Goal: Find specific page/section: Find specific page/section

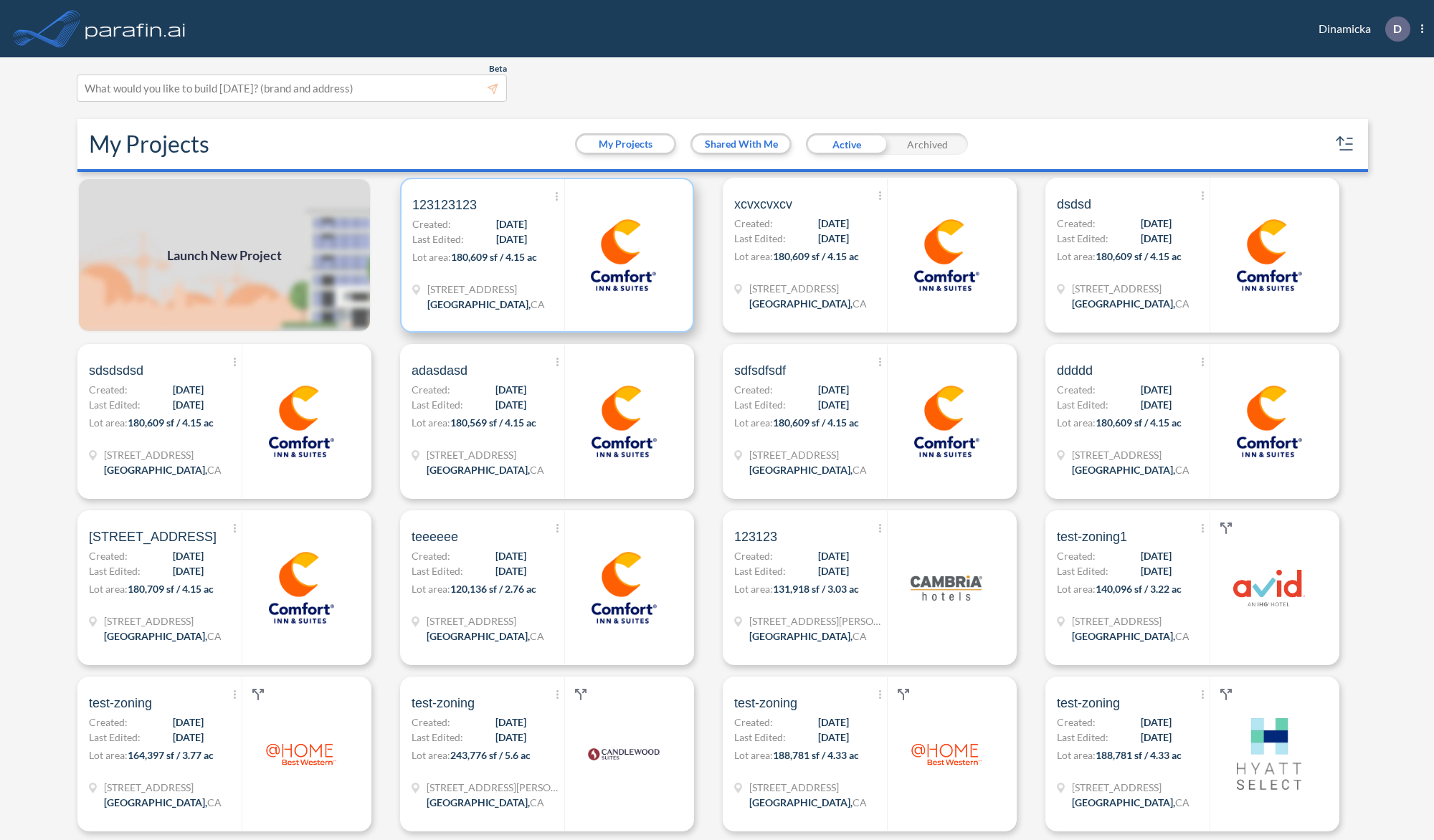
click at [522, 241] on span "10/09/2025" at bounding box center [511, 239] width 31 height 15
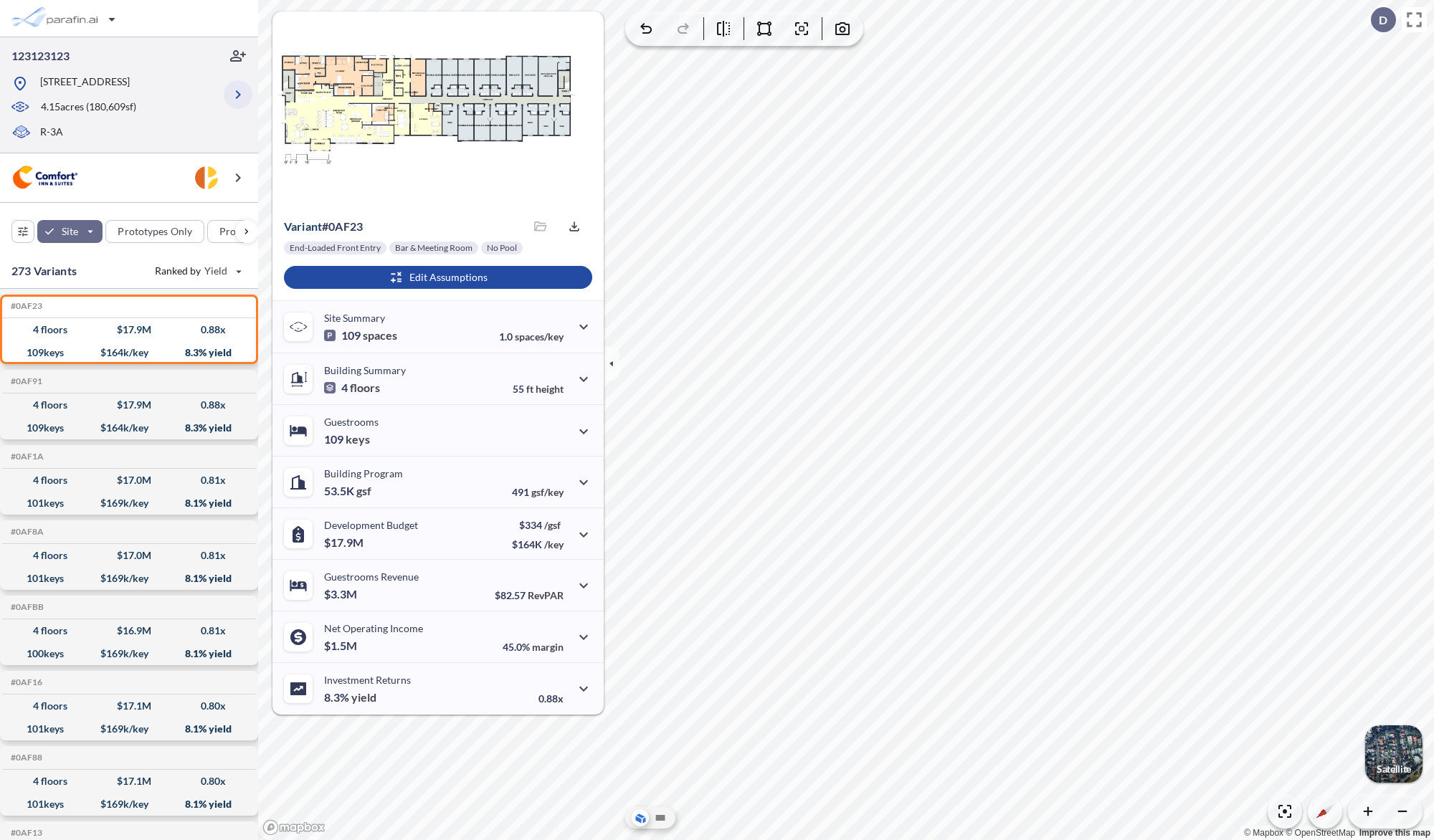
click at [236, 100] on icon "button" at bounding box center [238, 95] width 17 height 17
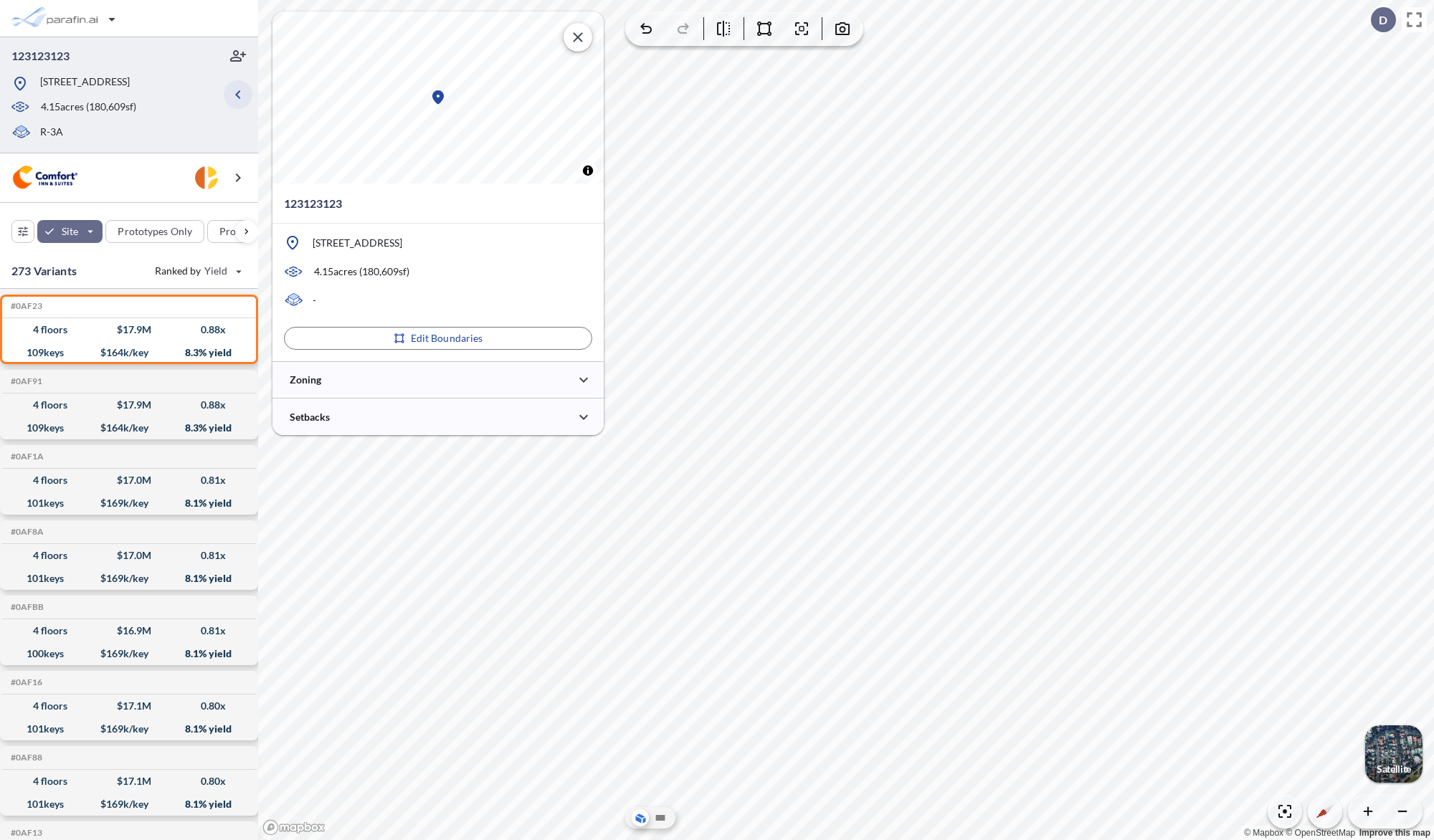
type input "*****"
click at [431, 424] on div at bounding box center [437, 417] width 331 height 36
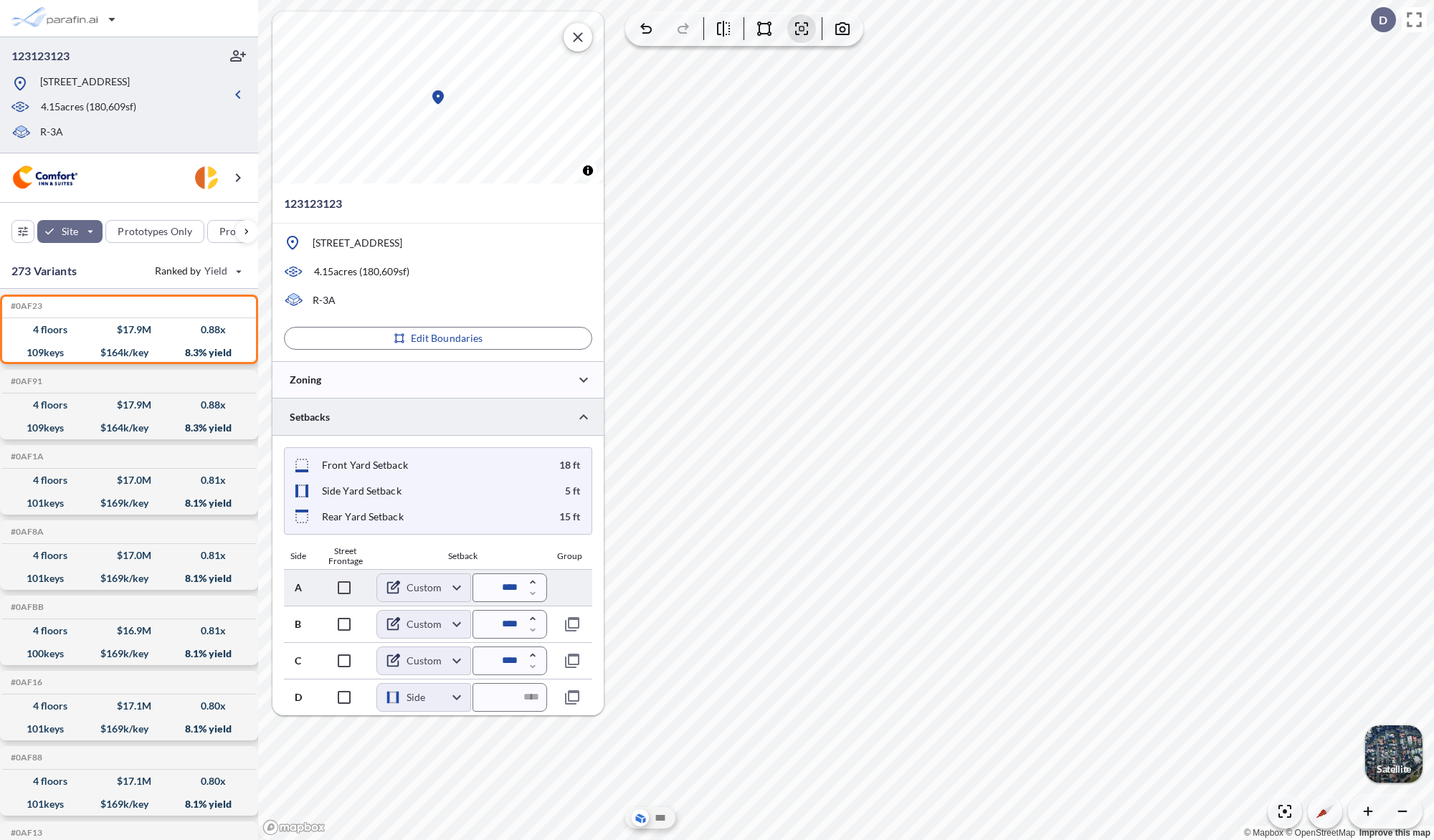
click at [440, 587] on body "123123123 309 N Broadway, Redondo Beach, CA 90277 4.15 acres ( 180,609 sf) R-3A…" at bounding box center [717, 420] width 1434 height 840
click at [532, 548] on div at bounding box center [717, 420] width 1434 height 840
click at [421, 694] on body "123123123 309 N Broadway, Redondo Beach, CA 90277 4.15 acres ( 180,609 sf) R-3A…" at bounding box center [717, 420] width 1434 height 840
